Goal: Information Seeking & Learning: Learn about a topic

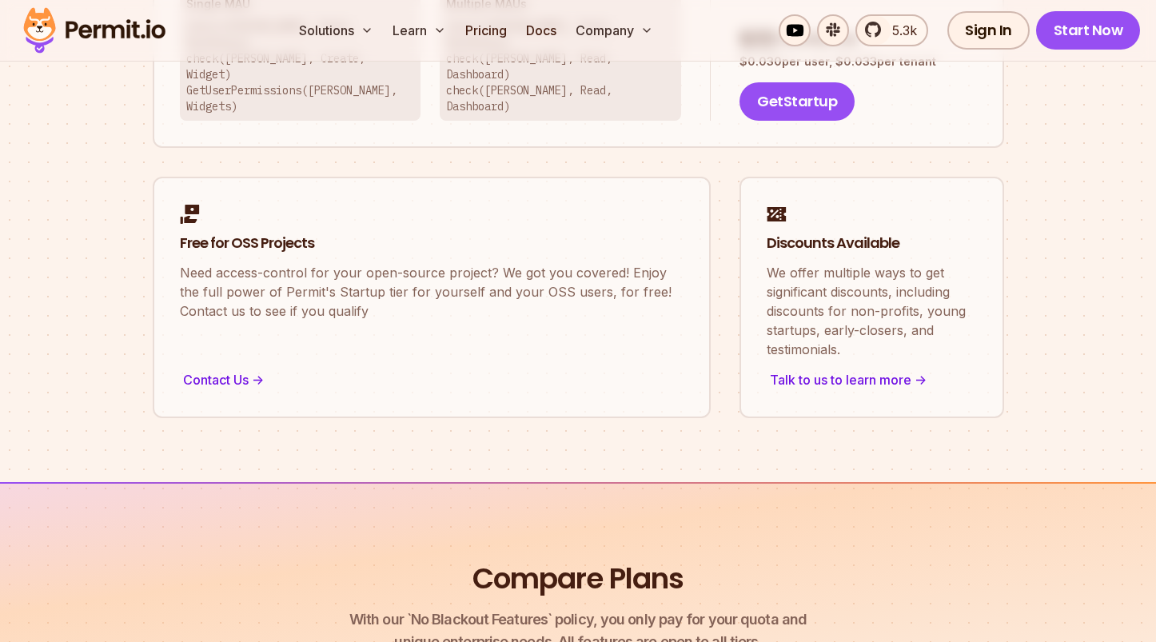
scroll to position [1292, 0]
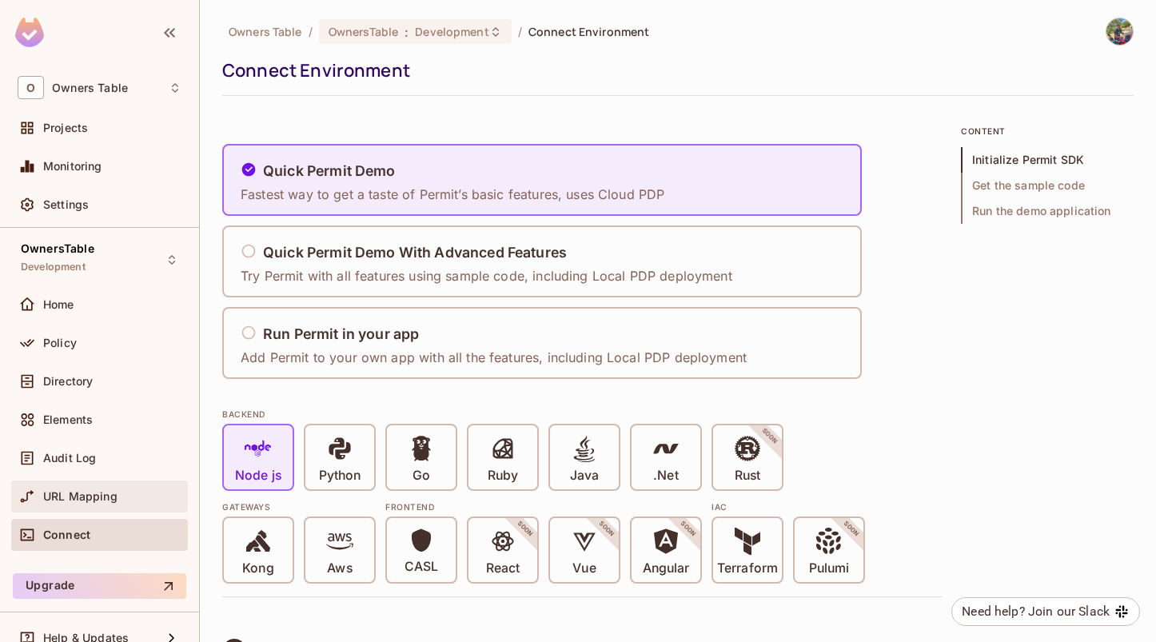
scroll to position [21, 0]
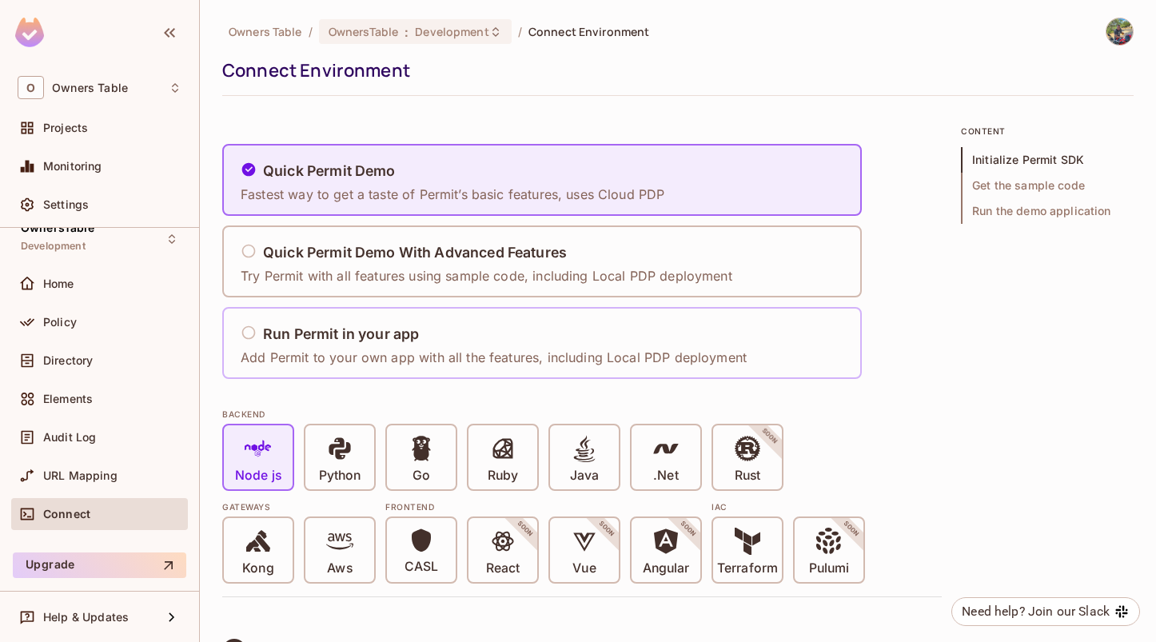
click at [360, 333] on h5 "Run Permit in your app" at bounding box center [341, 334] width 156 height 16
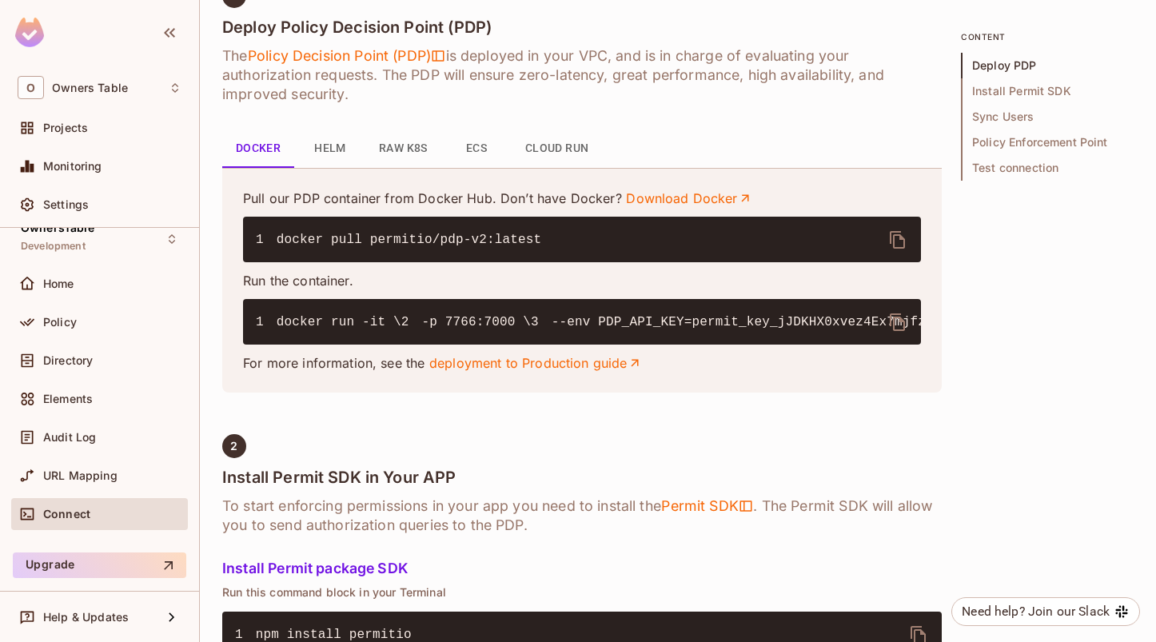
scroll to position [623, 0]
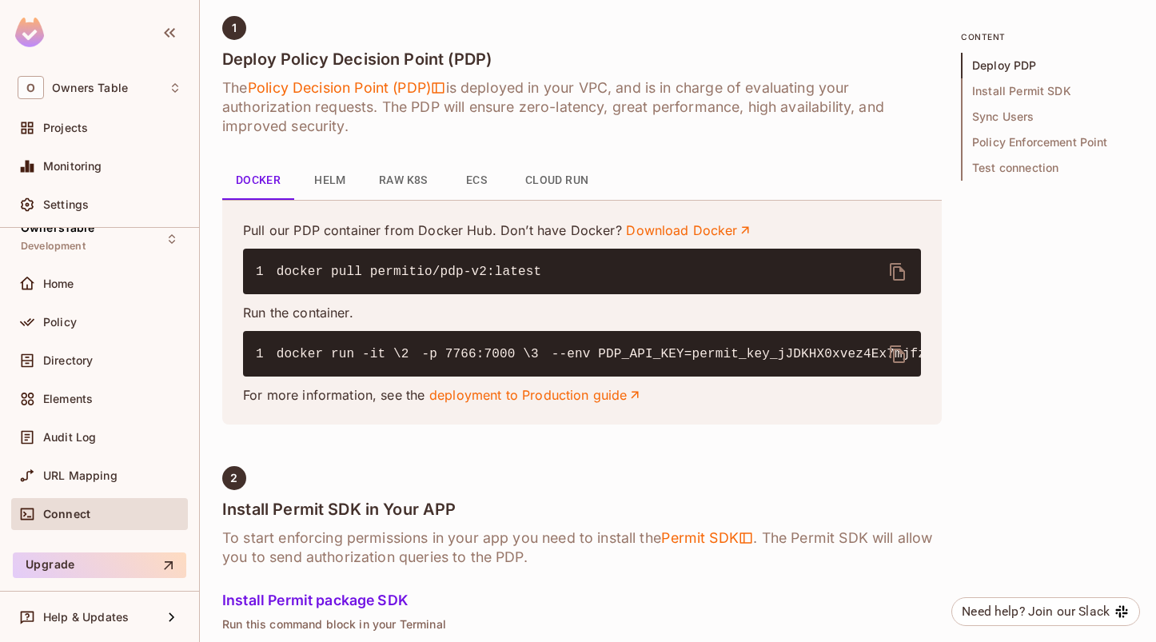
click at [396, 177] on button "Raw K8s" at bounding box center [403, 180] width 74 height 38
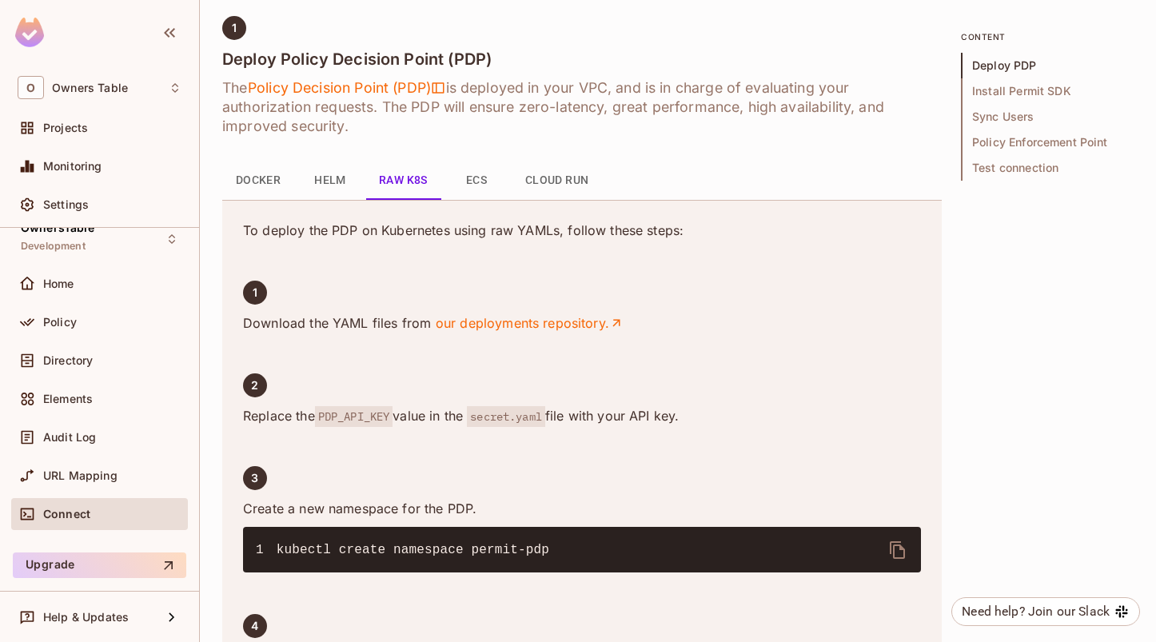
click at [477, 181] on button "ECS" at bounding box center [476, 180] width 72 height 38
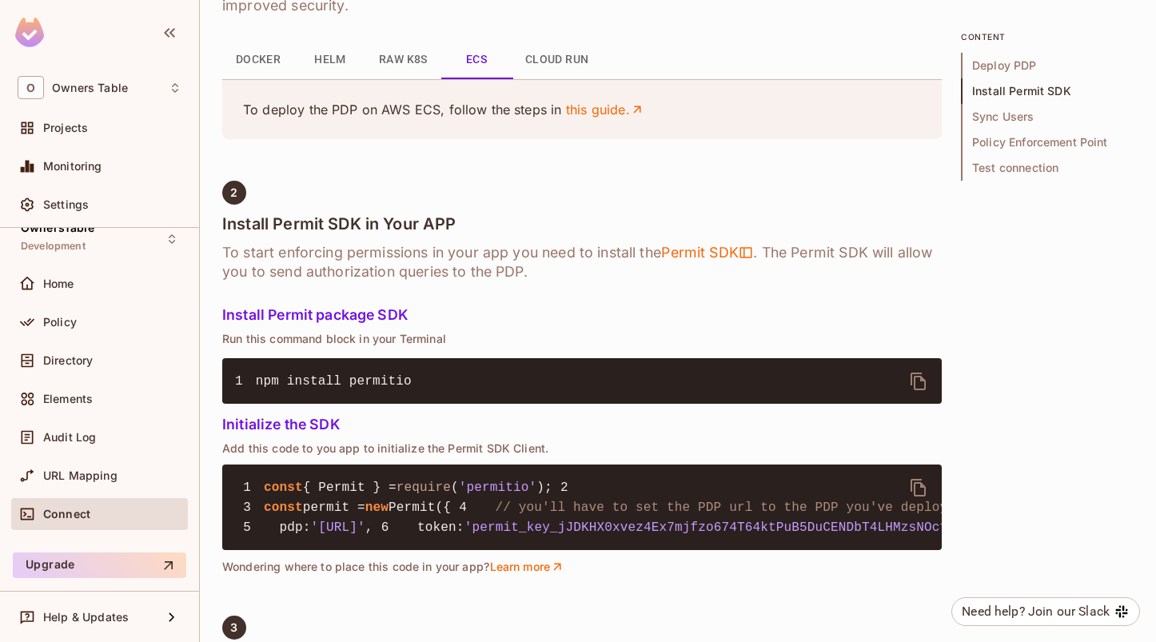
scroll to position [704, 0]
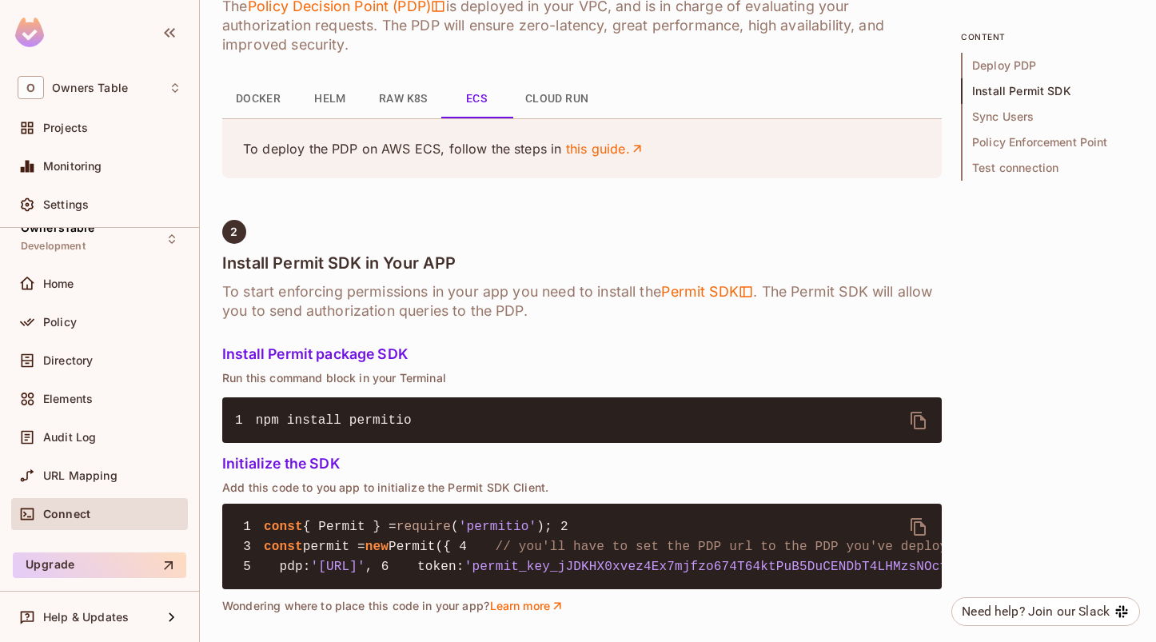
click at [559, 109] on button "Cloud Run" at bounding box center [557, 99] width 90 height 38
click at [264, 101] on button "Docker" at bounding box center [258, 99] width 72 height 38
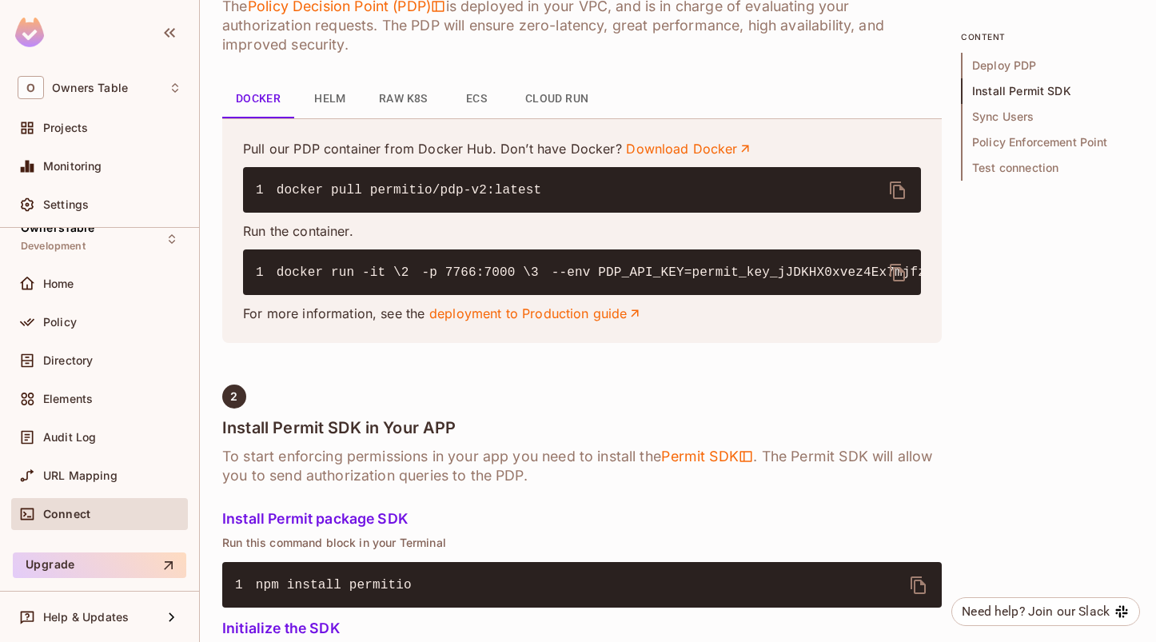
scroll to position [712, 0]
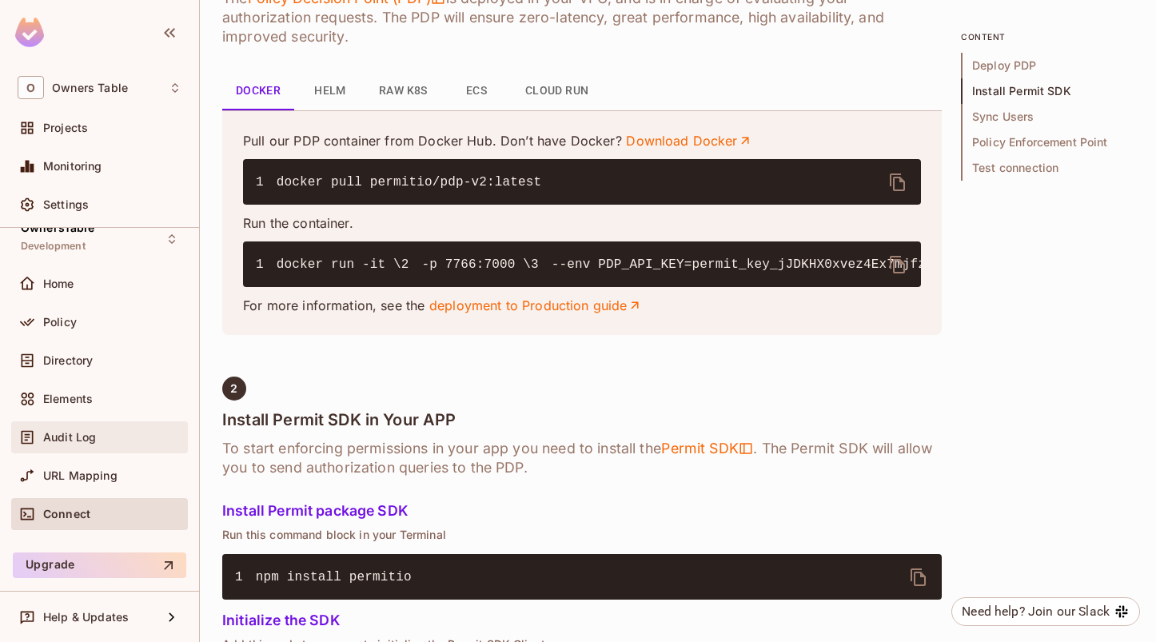
click at [100, 433] on div "Audit Log" at bounding box center [112, 437] width 138 height 13
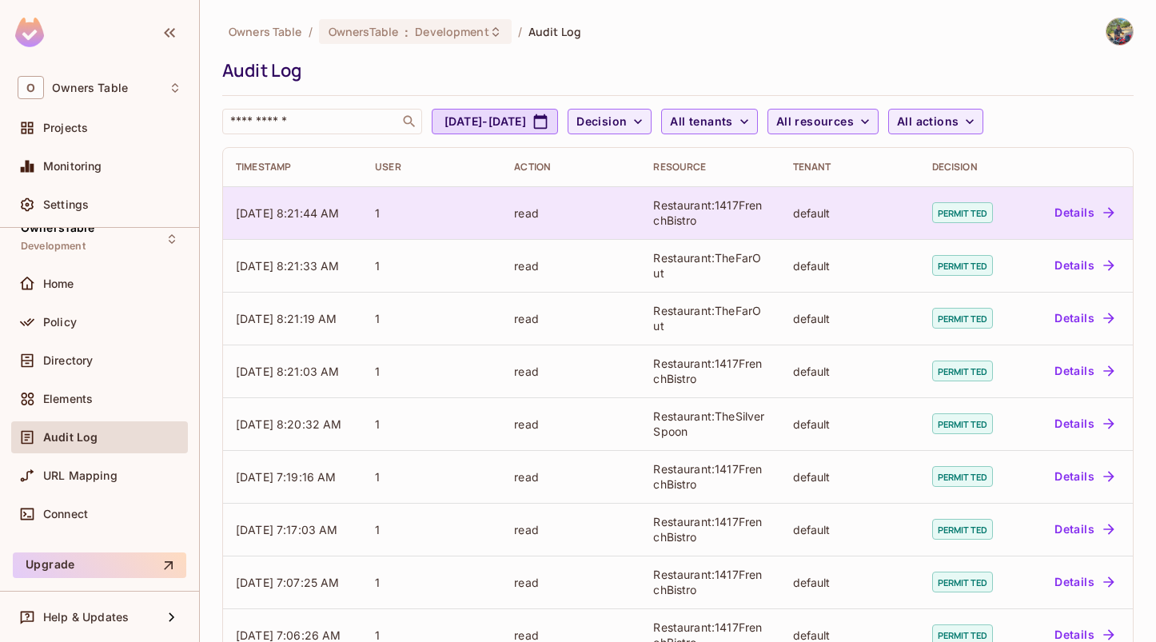
click at [1090, 214] on button "Details" at bounding box center [1084, 213] width 72 height 26
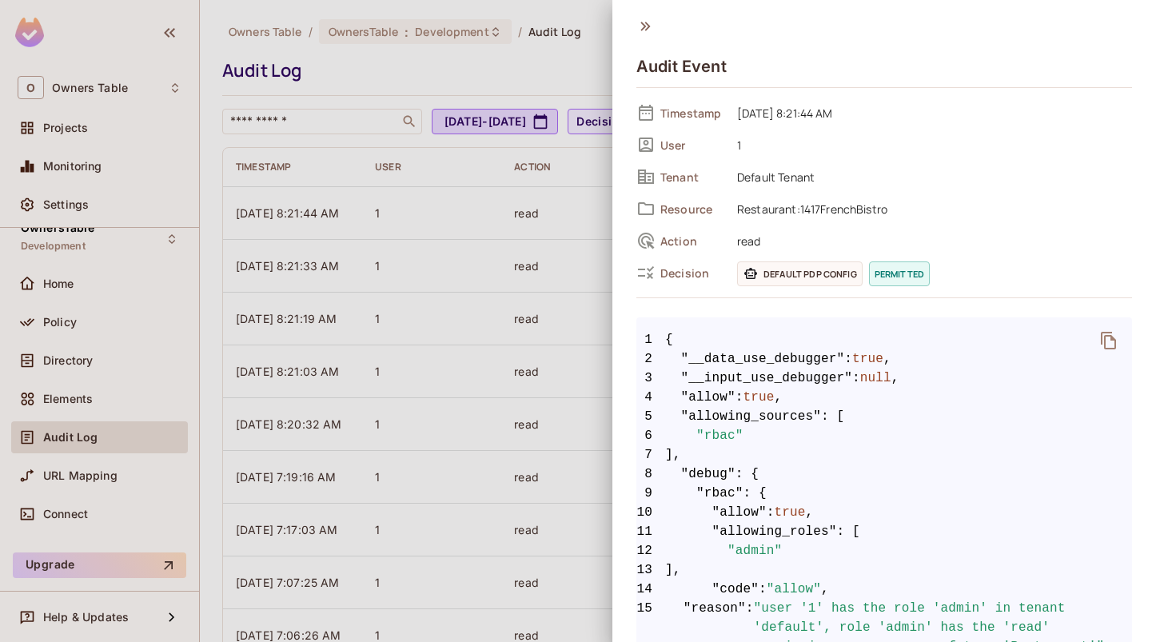
click at [648, 26] on icon at bounding box center [645, 26] width 10 height 9
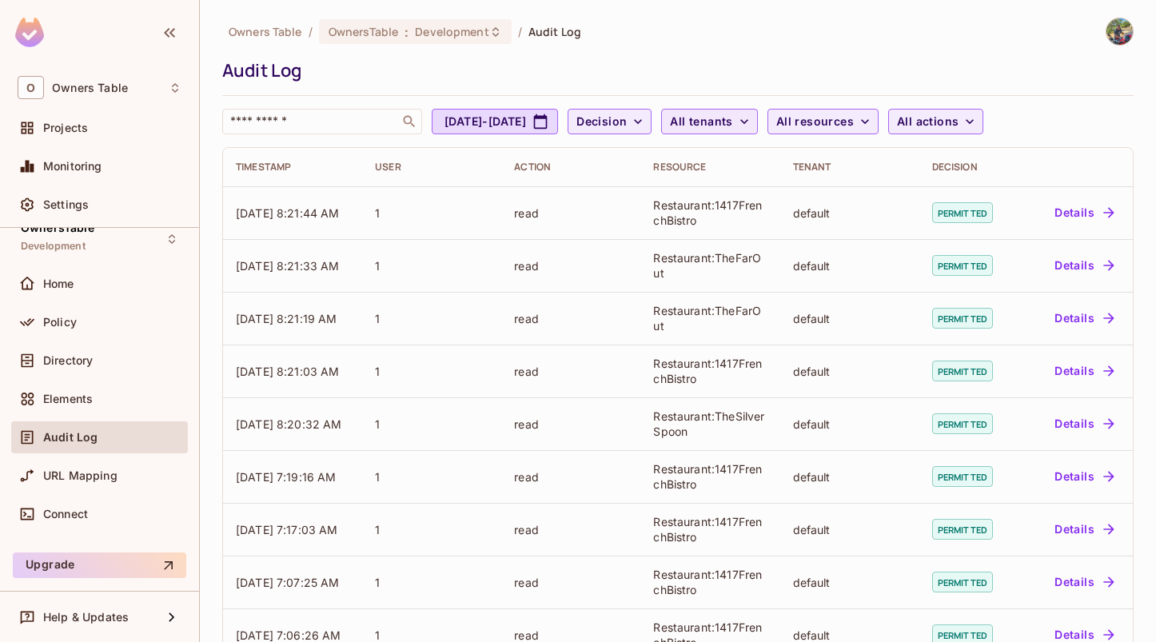
click at [752, 123] on icon "button" at bounding box center [744, 121] width 16 height 16
click at [705, 118] on div at bounding box center [578, 321] width 1156 height 642
click at [646, 118] on icon "button" at bounding box center [638, 121] width 16 height 16
click at [705, 118] on div at bounding box center [578, 321] width 1156 height 642
click at [646, 119] on icon "button" at bounding box center [638, 121] width 16 height 16
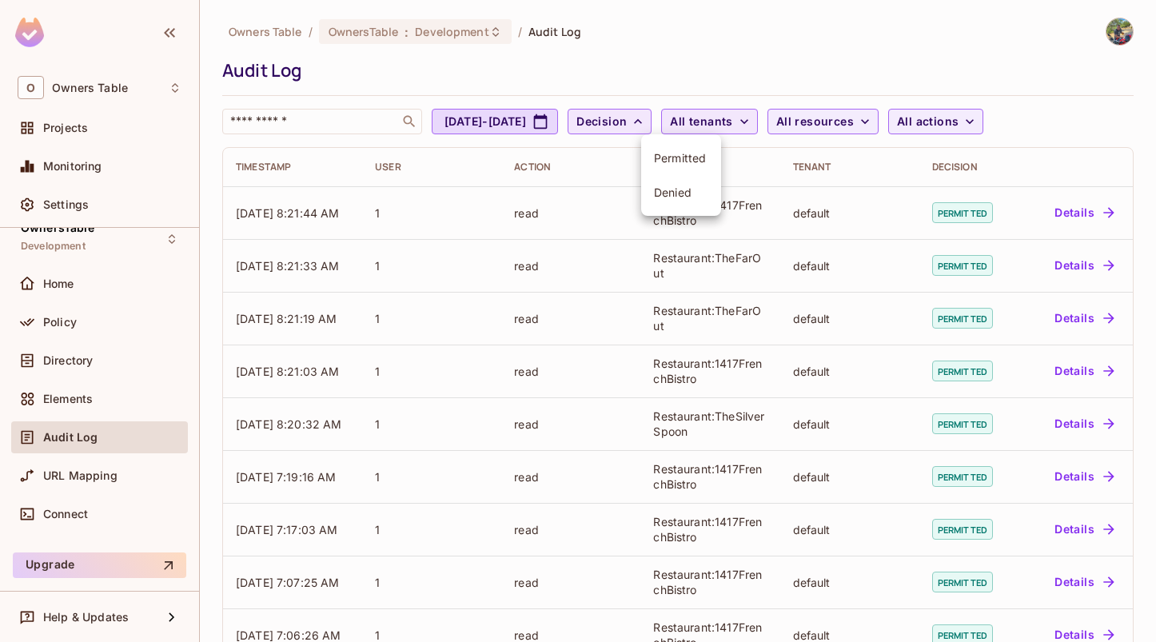
click at [689, 185] on span "Denied" at bounding box center [681, 192] width 54 height 15
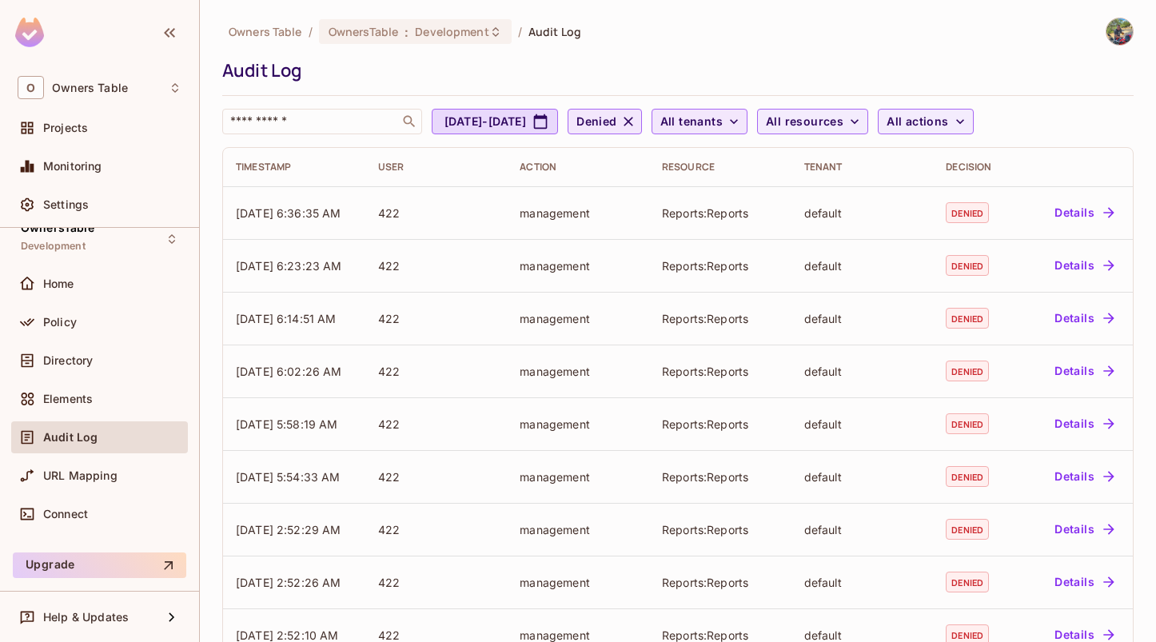
click at [633, 121] on icon "button" at bounding box center [628, 122] width 10 height 10
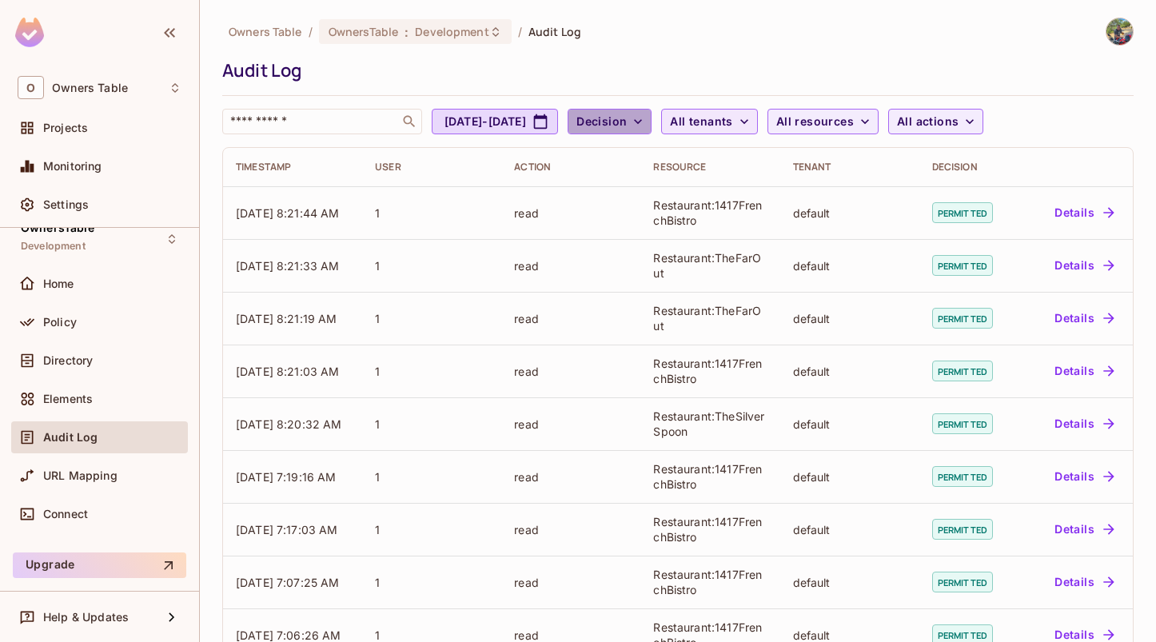
click at [646, 119] on icon "button" at bounding box center [638, 121] width 16 height 16
click at [901, 127] on div at bounding box center [578, 321] width 1156 height 642
click at [873, 117] on icon "button" at bounding box center [865, 121] width 16 height 16
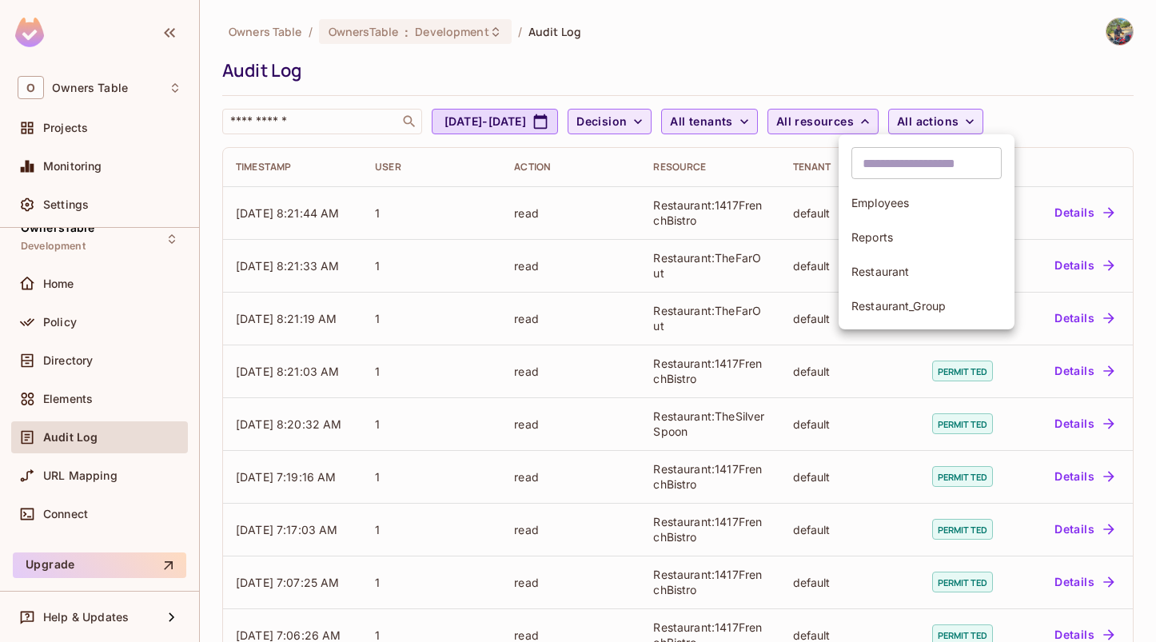
click at [1023, 125] on div at bounding box center [578, 321] width 1156 height 642
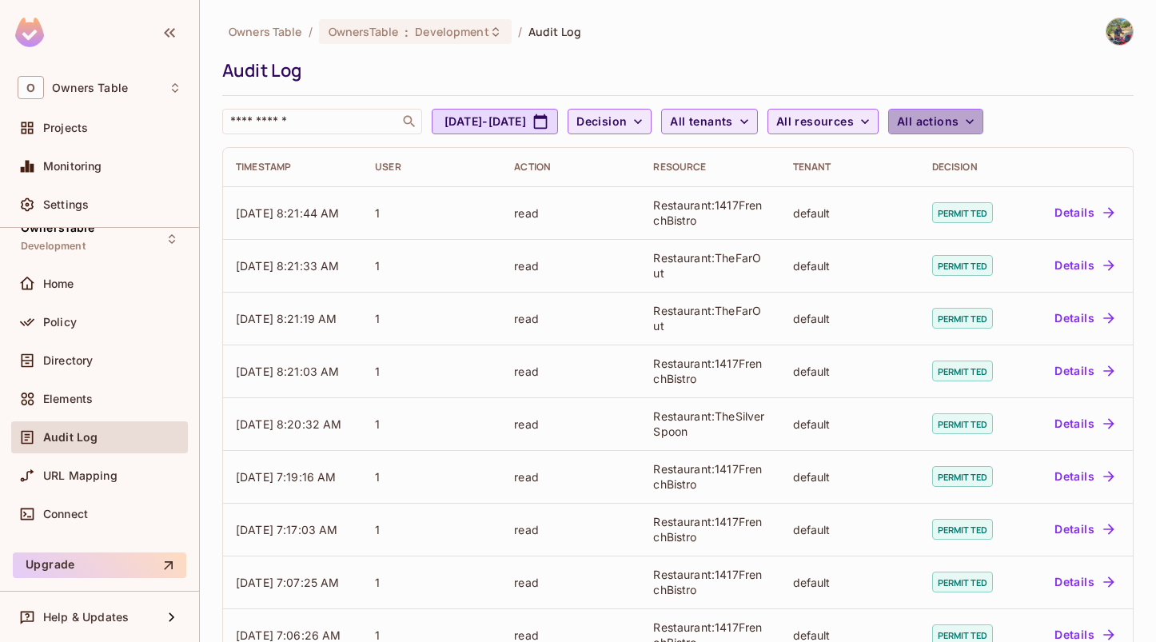
click at [977, 121] on icon "button" at bounding box center [969, 121] width 16 height 16
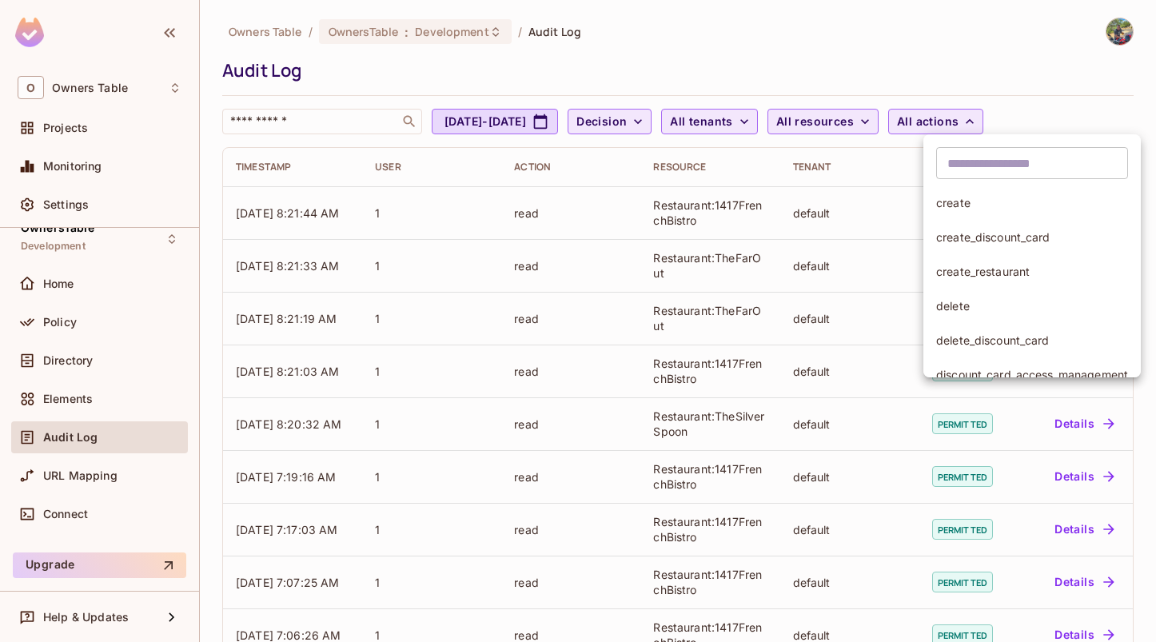
click at [1066, 111] on div at bounding box center [578, 321] width 1156 height 642
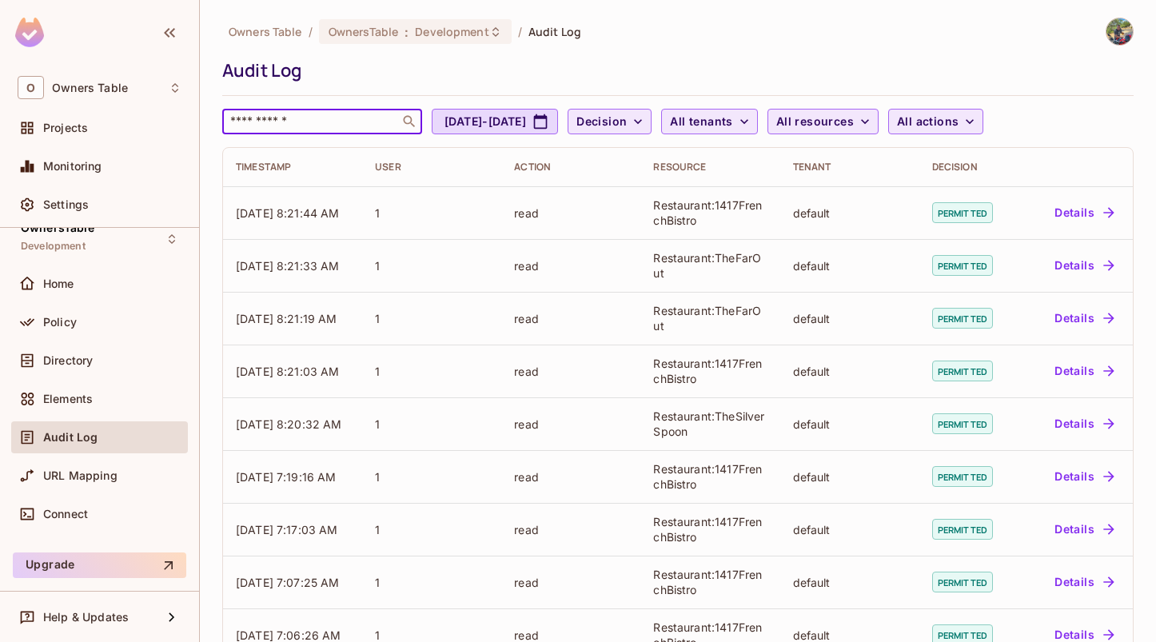
click at [339, 121] on input "text" at bounding box center [311, 121] width 168 height 16
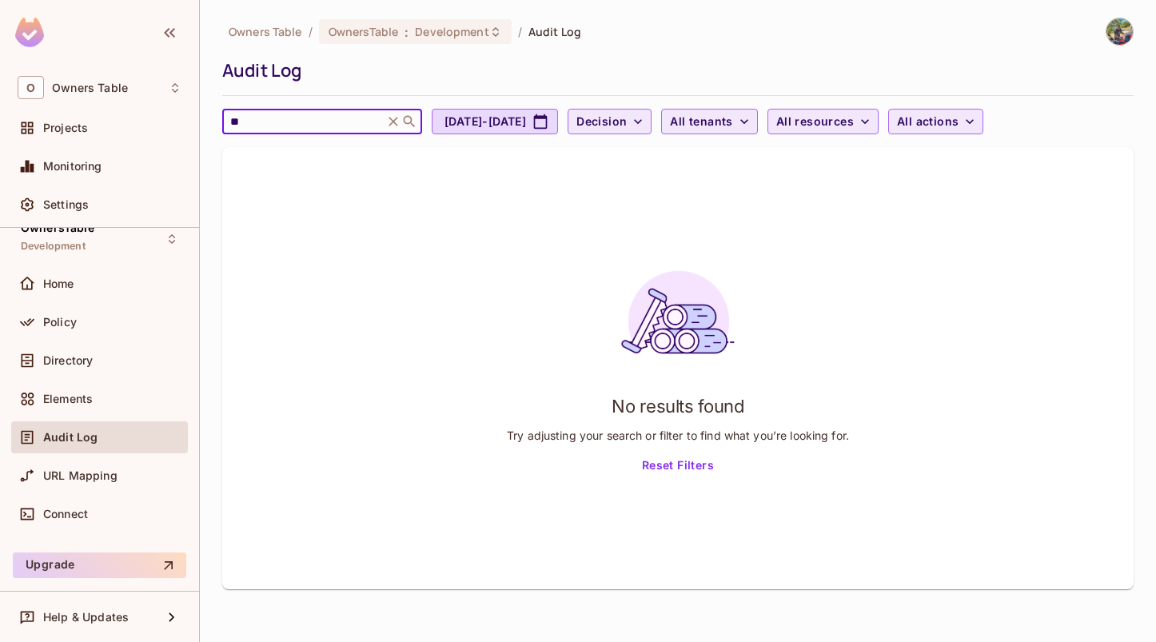
type input "*"
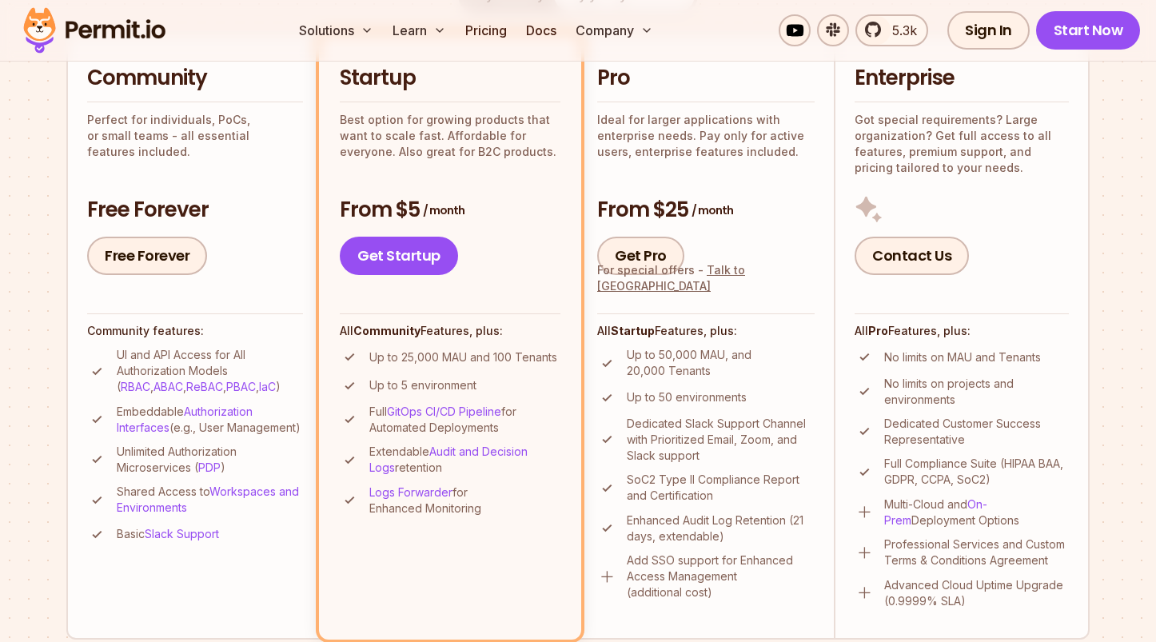
scroll to position [404, 0]
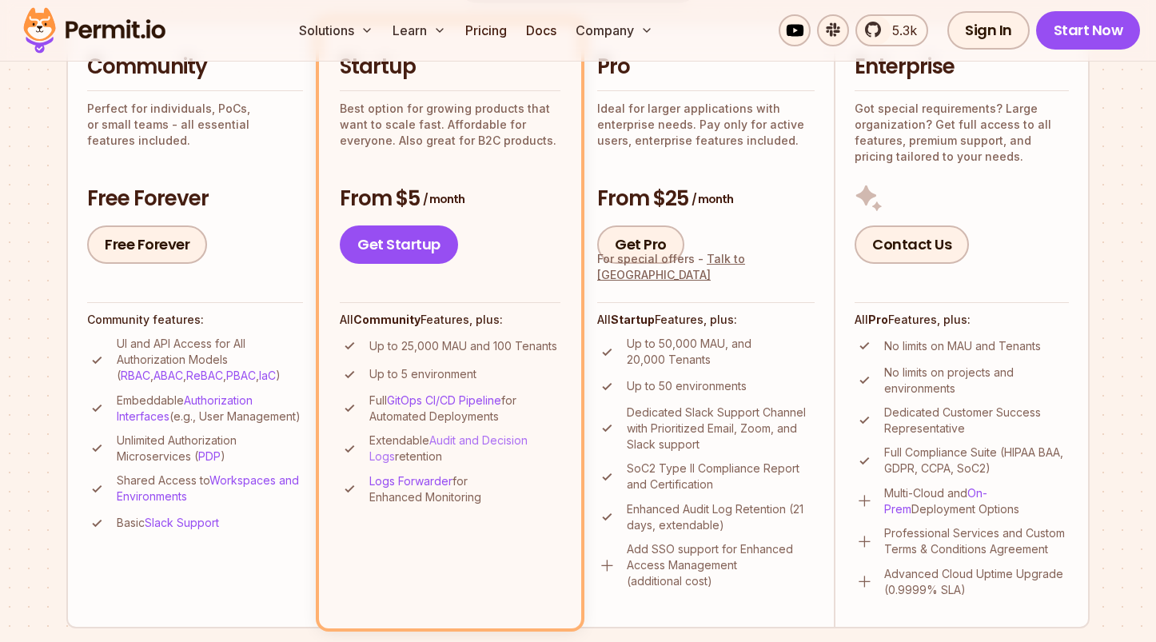
click at [484, 438] on link "Audit and Decision Logs" at bounding box center [448, 448] width 158 height 30
